Goal: Task Accomplishment & Management: Manage account settings

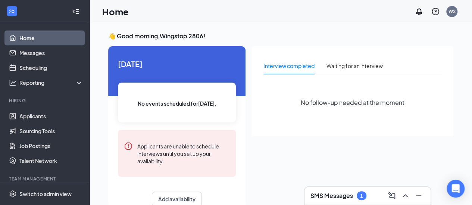
click at [341, 193] on h3 "SMS Messages" at bounding box center [331, 196] width 43 height 8
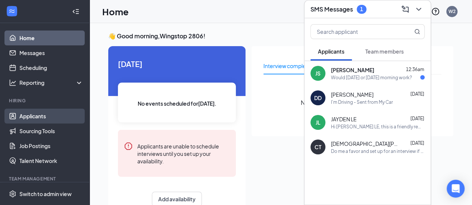
click at [38, 117] on link "Applicants" at bounding box center [51, 116] width 64 height 15
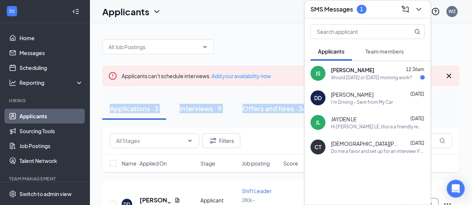
drag, startPoint x: 469, startPoint y: 77, endPoint x: 459, endPoint y: 118, distance: 42.4
click at [204, 106] on div "Interviews · 9" at bounding box center [200, 108] width 42 height 9
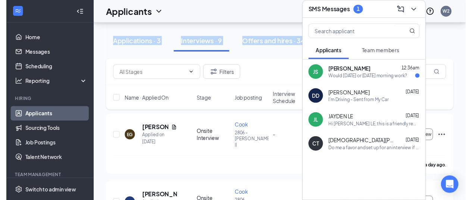
scroll to position [72, 0]
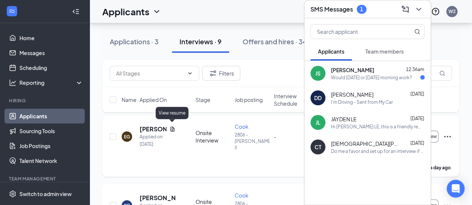
click at [173, 127] on icon "Document" at bounding box center [172, 129] width 4 height 5
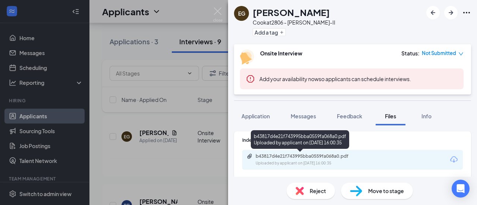
click at [308, 164] on div "Uploaded by applicant on Sep 15, 2025 at 16:00:35" at bounding box center [312, 164] width 112 height 6
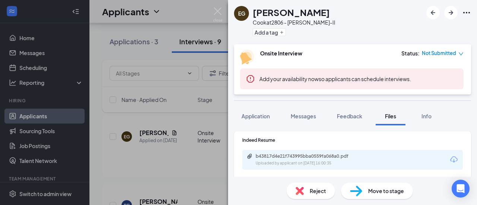
click at [208, 10] on div "EG Edgar Gonzalez Cook at 2806 - Rosenberg-II Add a tag Onsite Interview Status…" at bounding box center [238, 102] width 477 height 205
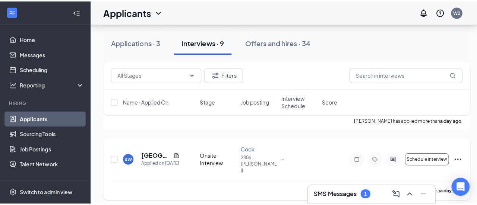
scroll to position [191, 0]
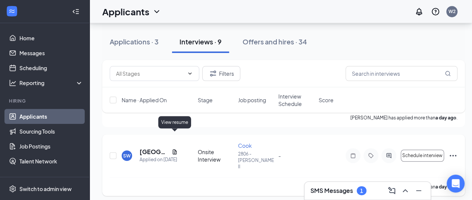
click at [177, 149] on icon "Document" at bounding box center [175, 152] width 6 height 6
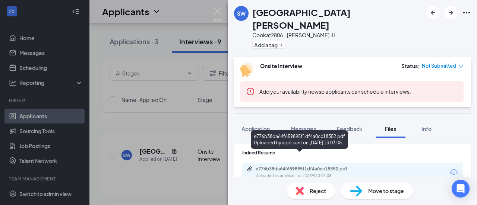
click at [336, 173] on div "Uploaded by applicant on Sep 15, 2025 at 13:03:08" at bounding box center [312, 176] width 112 height 6
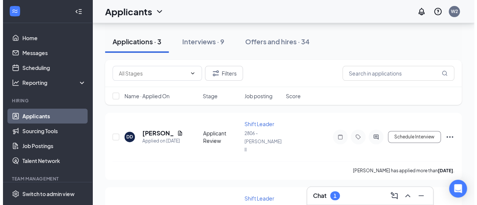
scroll to position [75, 0]
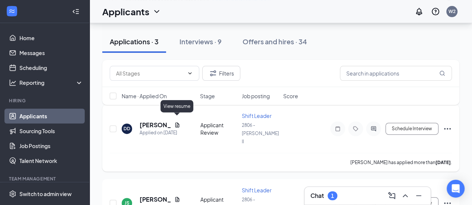
click at [179, 123] on icon "Document" at bounding box center [177, 125] width 4 height 5
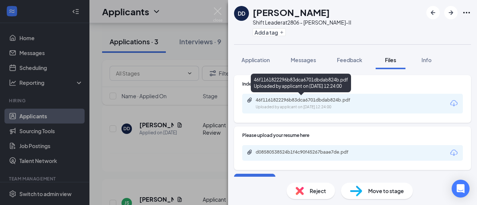
click at [298, 104] on div "Uploaded by applicant on [DATE] 12:24:00" at bounding box center [312, 107] width 112 height 6
